Goal: Task Accomplishment & Management: Manage account settings

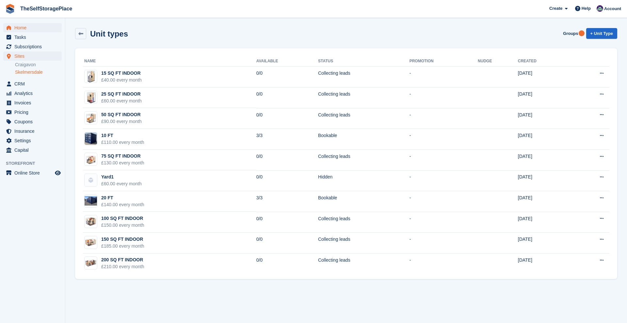
click at [24, 31] on span "Home" at bounding box center [33, 27] width 39 height 9
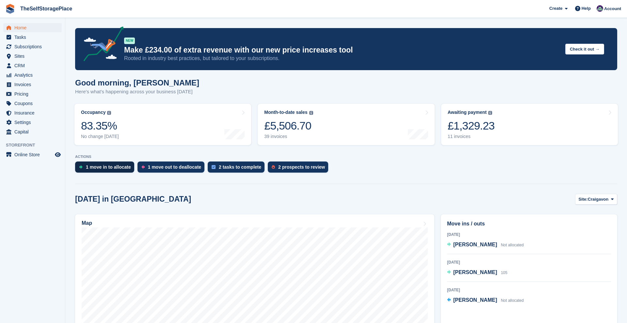
click at [111, 167] on div "1 move in to allocate" at bounding box center [108, 167] width 45 height 5
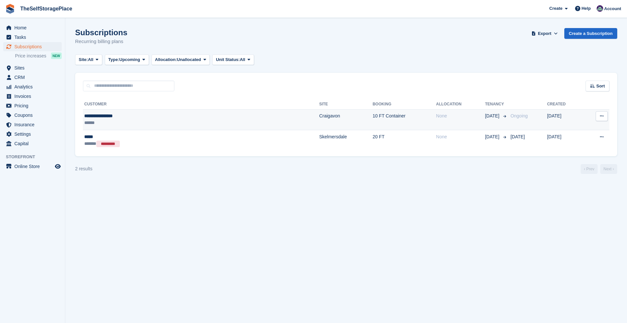
click at [153, 118] on div "**********" at bounding box center [144, 116] width 121 height 7
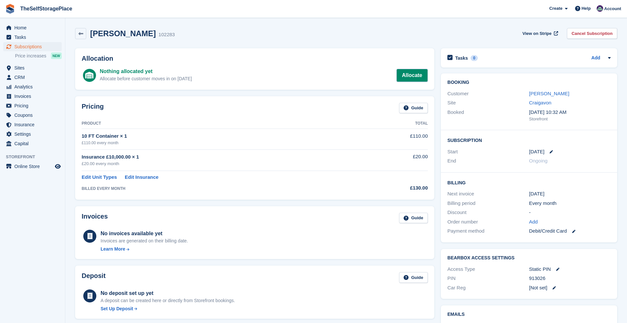
click at [418, 75] on link "Allocate" at bounding box center [411, 75] width 31 height 13
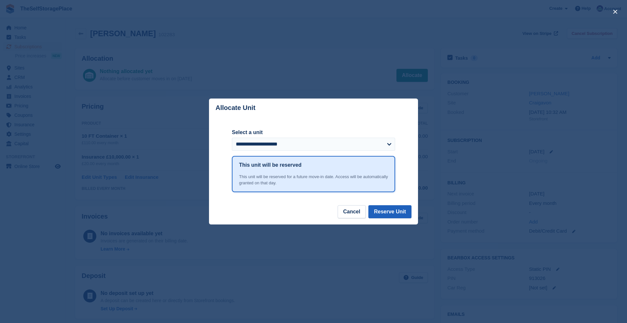
click at [390, 209] on button "Reserve Unit" at bounding box center [389, 211] width 43 height 13
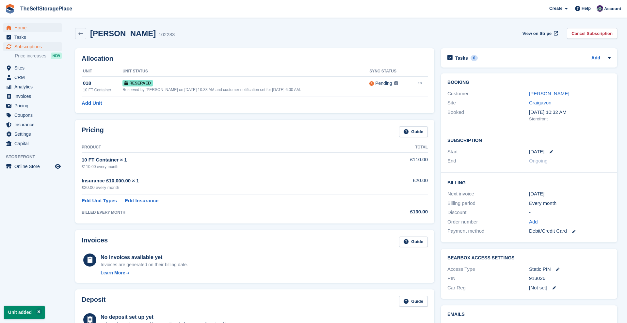
click at [22, 29] on span "Home" at bounding box center [33, 27] width 39 height 9
